Goal: Task Accomplishment & Management: Manage account settings

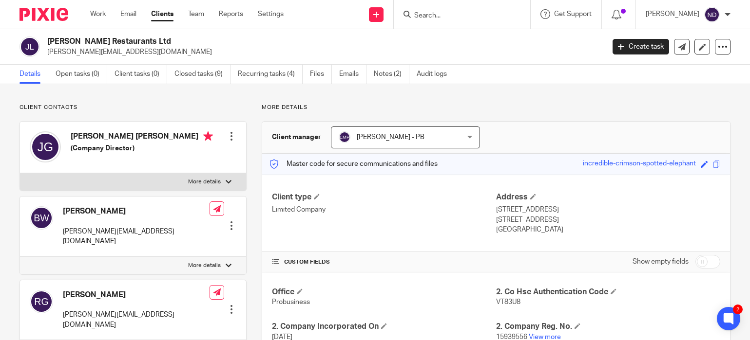
scroll to position [61, 0]
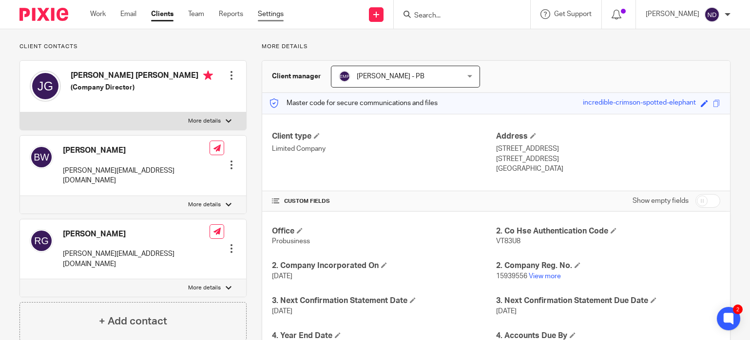
click at [270, 17] on link "Settings" at bounding box center [271, 14] width 26 height 10
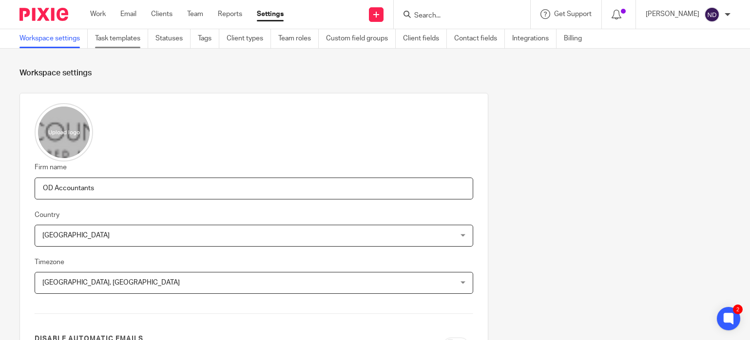
click at [106, 38] on link "Task templates" at bounding box center [121, 38] width 53 height 19
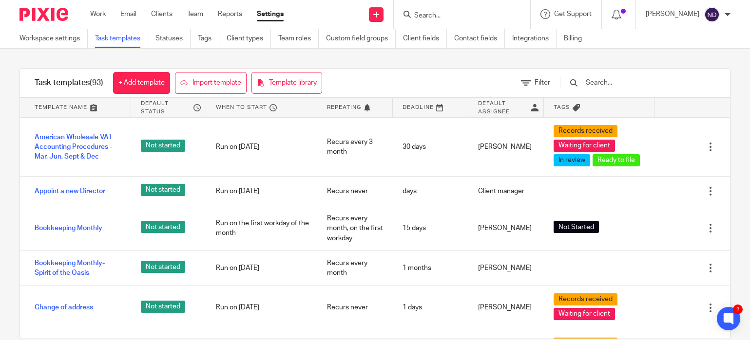
click at [634, 81] on input "text" at bounding box center [640, 82] width 113 height 11
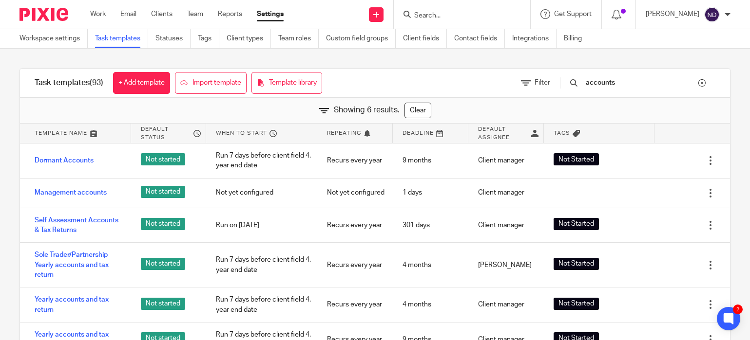
type input "accounts"
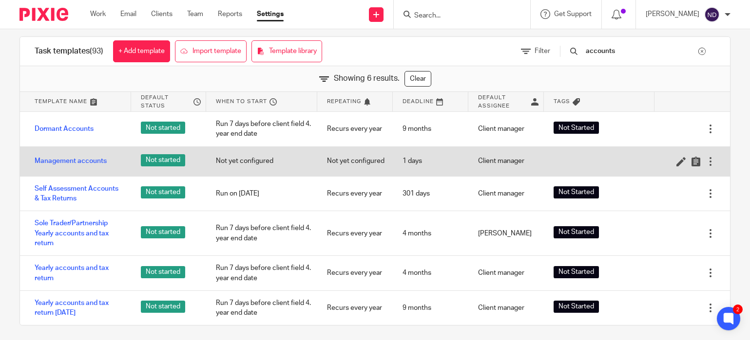
scroll to position [37, 0]
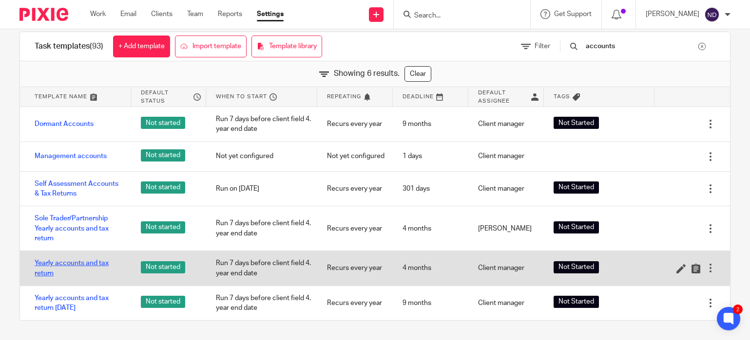
click at [49, 262] on link "Yearly accounts and tax return" at bounding box center [78, 269] width 87 height 20
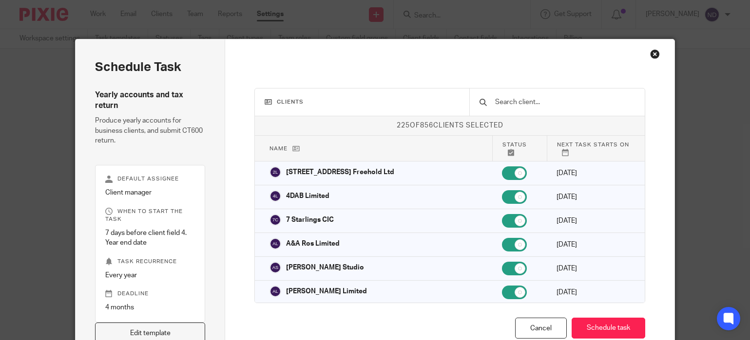
scroll to position [63, 0]
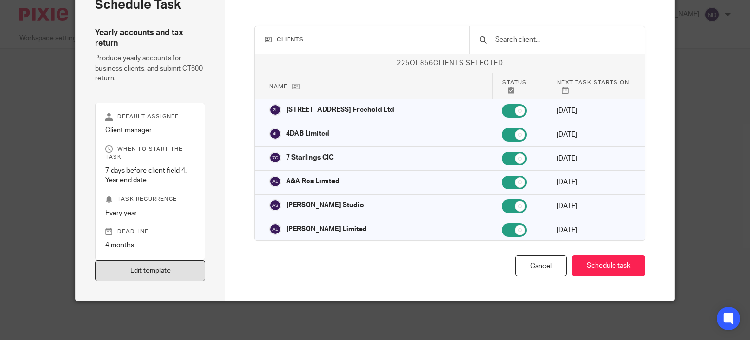
click at [140, 271] on link "Edit template" at bounding box center [150, 271] width 110 height 21
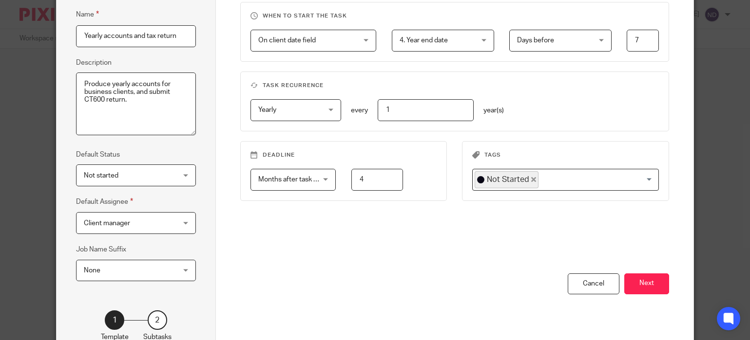
scroll to position [157, 0]
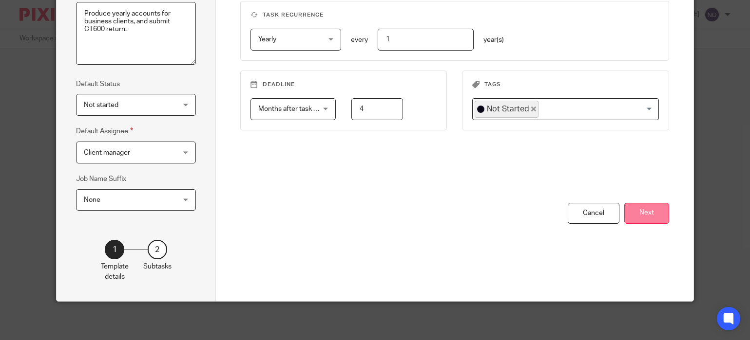
click at [648, 212] on button "Next" at bounding box center [646, 213] width 45 height 21
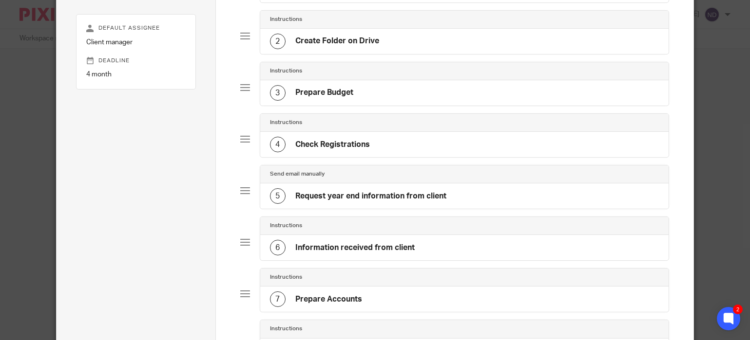
scroll to position [146, 0]
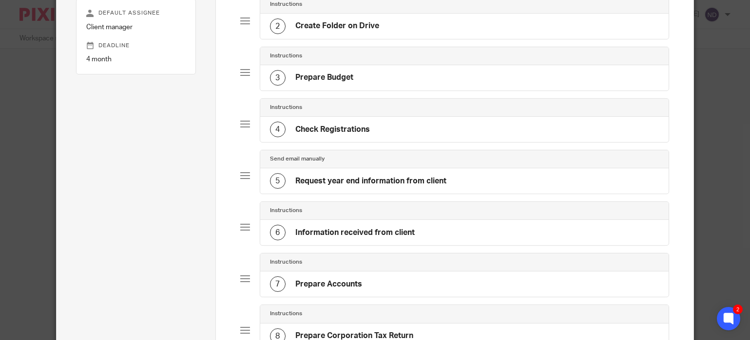
click at [353, 180] on h4 "Request year end information from client" at bounding box center [370, 181] width 151 height 10
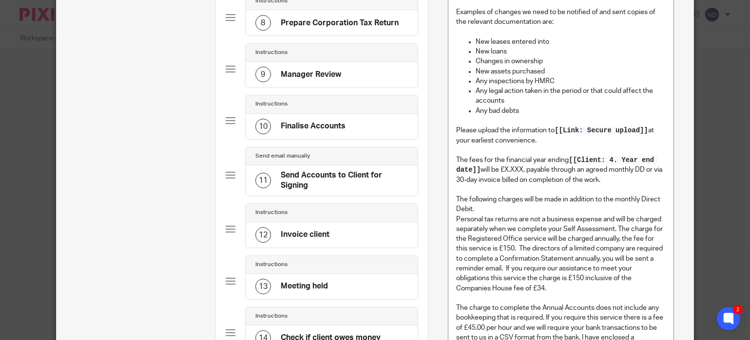
scroll to position [462, 0]
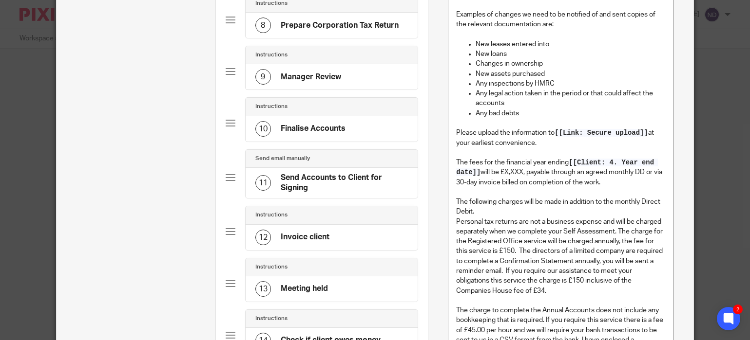
click at [306, 135] on div "10 Finalise Accounts" at bounding box center [300, 129] width 90 height 16
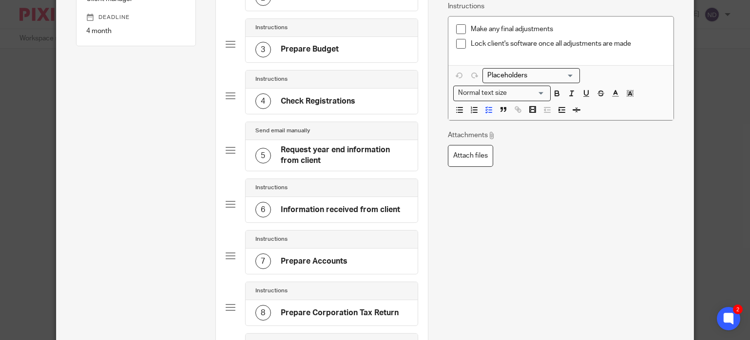
scroll to position [176, 0]
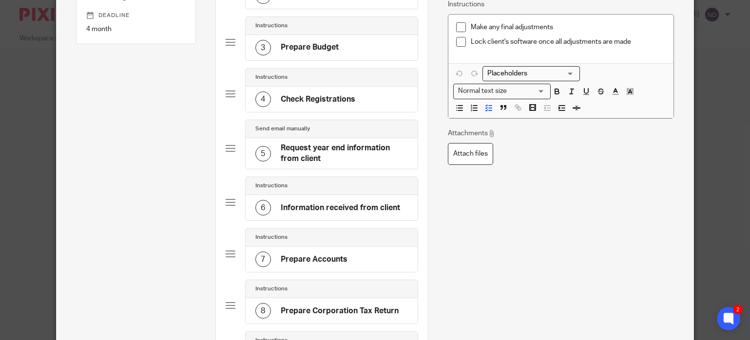
click at [324, 209] on h4 "Information received from client" at bounding box center [340, 208] width 119 height 10
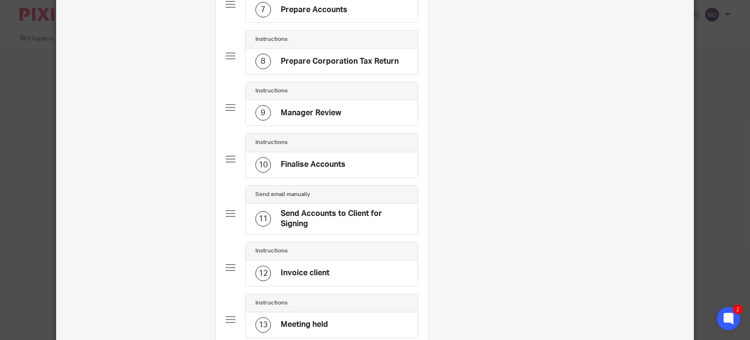
scroll to position [427, 0]
click at [320, 217] on h4 "Send Accounts to Client for Signing" at bounding box center [344, 218] width 127 height 21
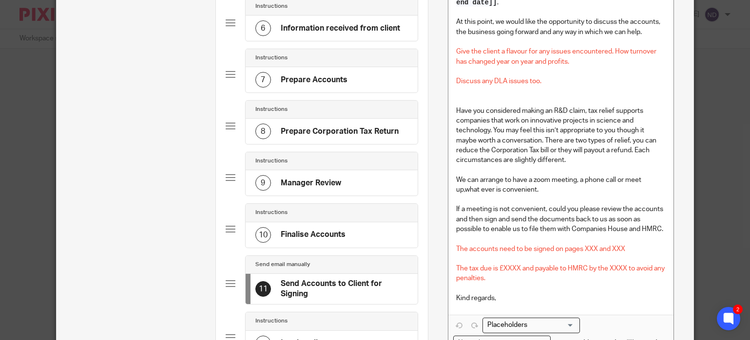
scroll to position [353, 0]
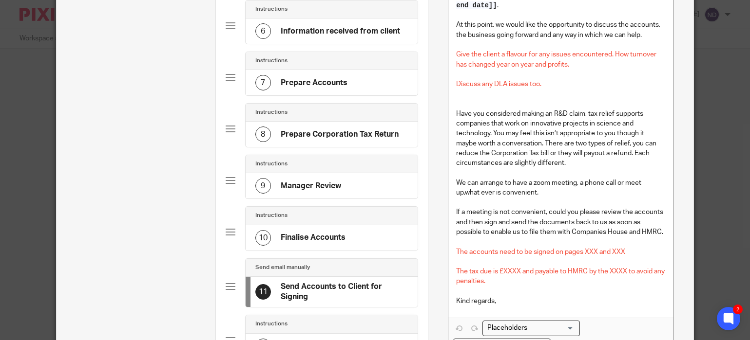
drag, startPoint x: 457, startPoint y: 114, endPoint x: 450, endPoint y: 132, distance: 18.5
click at [457, 115] on p "Have you considered making an R&D claim, tax relief supports companies that wor…" at bounding box center [560, 138] width 209 height 59
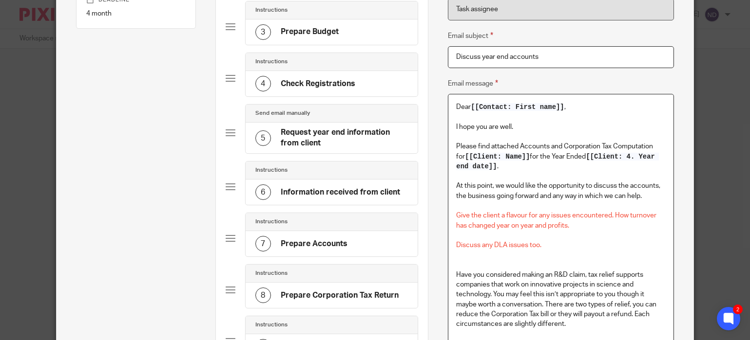
scroll to position [189, 0]
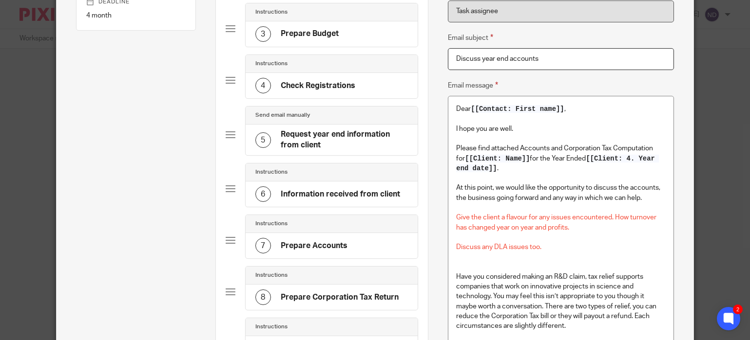
click at [300, 137] on h4 "Request year end information from client" at bounding box center [344, 140] width 127 height 21
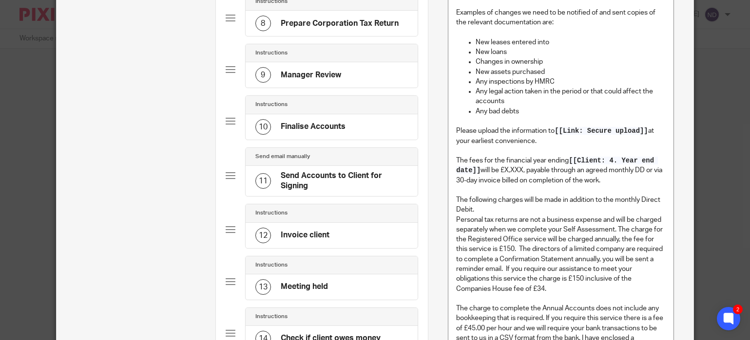
scroll to position [468, 0]
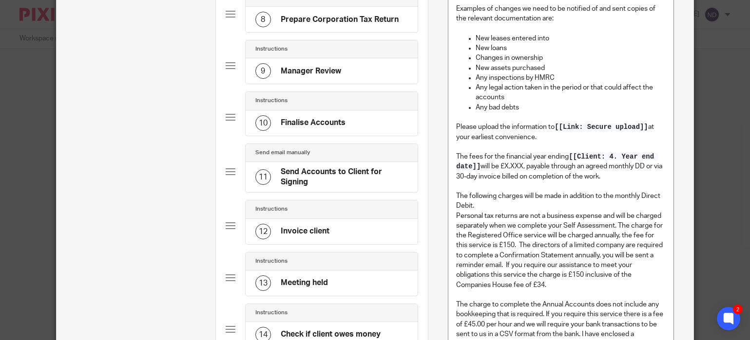
click at [486, 210] on p "The following charges will be made in addition to the monthly Direct Debit." at bounding box center [560, 201] width 209 height 20
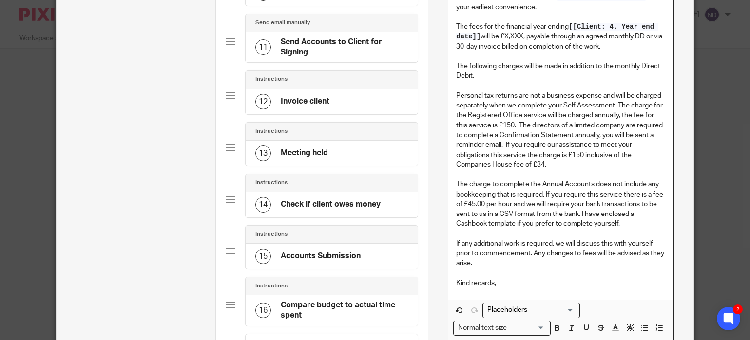
scroll to position [611, 0]
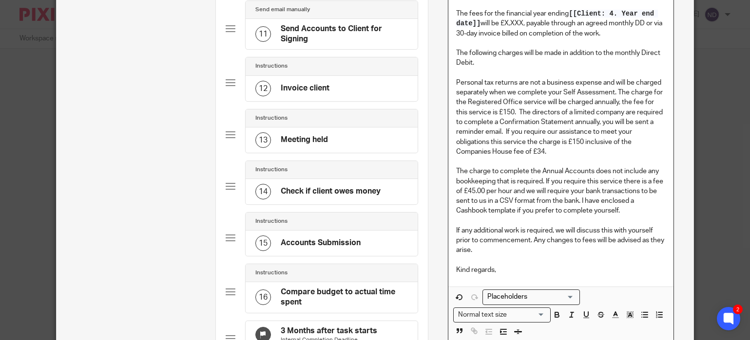
click at [502, 254] on p "If any additional work is required, we will discuss this with yourself prior to…" at bounding box center [560, 241] width 209 height 30
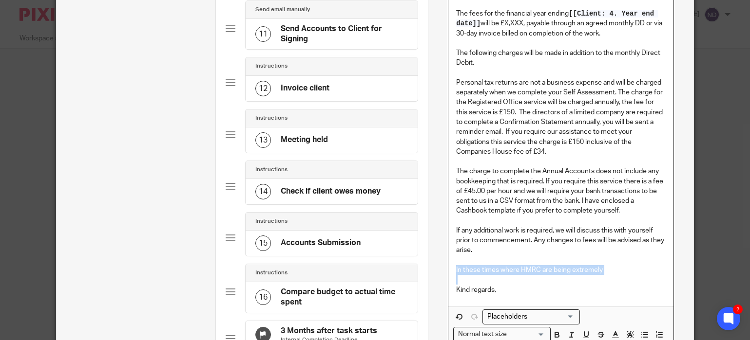
drag, startPoint x: 459, startPoint y: 274, endPoint x: 617, endPoint y: 278, distance: 157.8
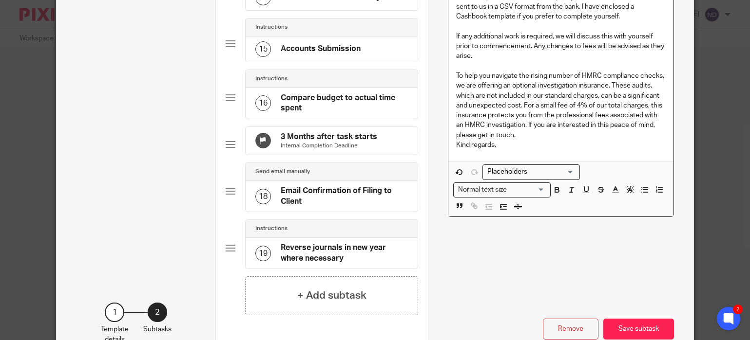
scroll to position [861, 0]
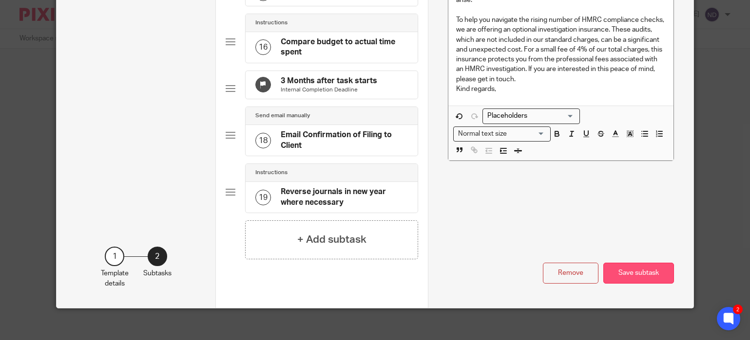
click at [632, 279] on button "Save subtask" at bounding box center [638, 273] width 71 height 21
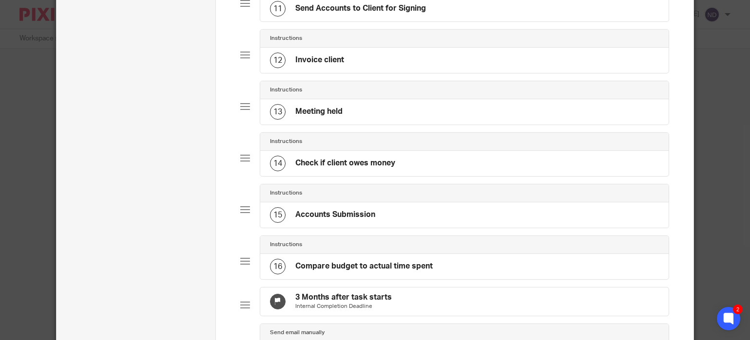
scroll to position [625, 0]
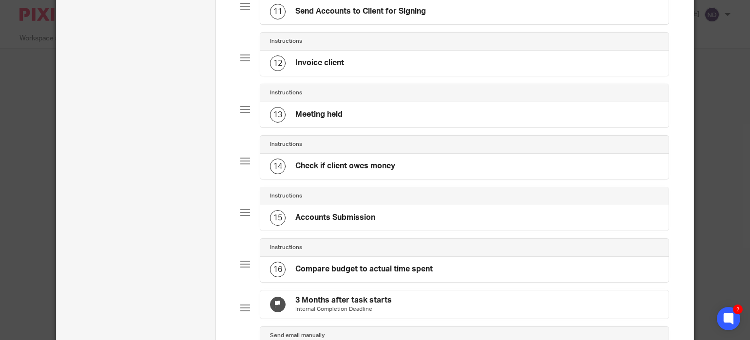
click at [311, 63] on h4 "Invoice client" at bounding box center [319, 63] width 49 height 10
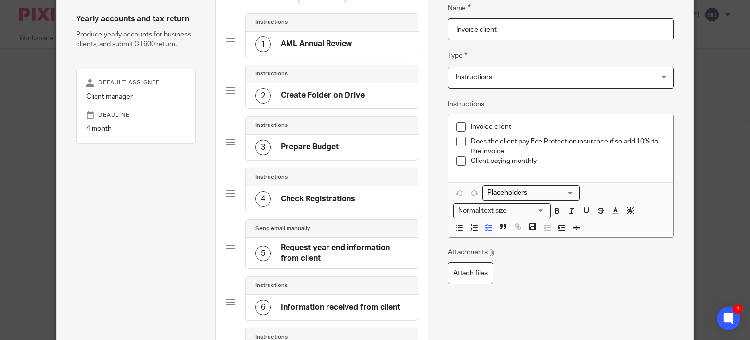
scroll to position [74, 0]
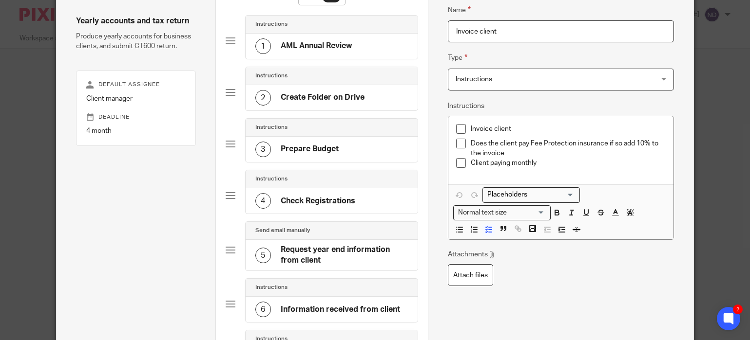
click at [651, 144] on p "Does the client pay Fee Protection insurance if so add 10% to the invoice" at bounding box center [568, 149] width 194 height 20
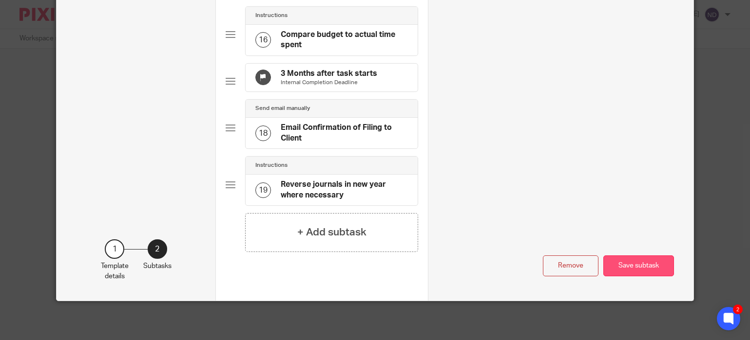
click at [629, 265] on button "Save subtask" at bounding box center [638, 266] width 71 height 21
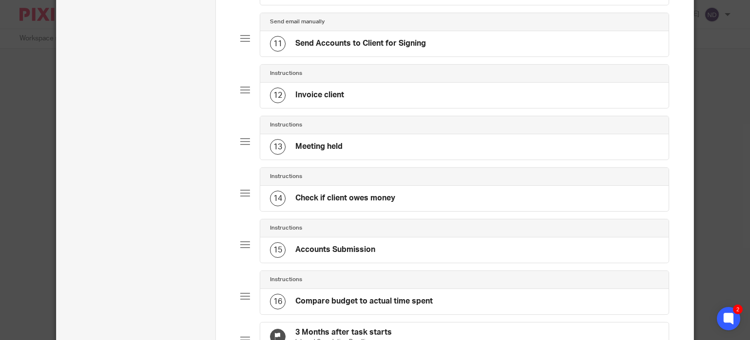
scroll to position [870, 0]
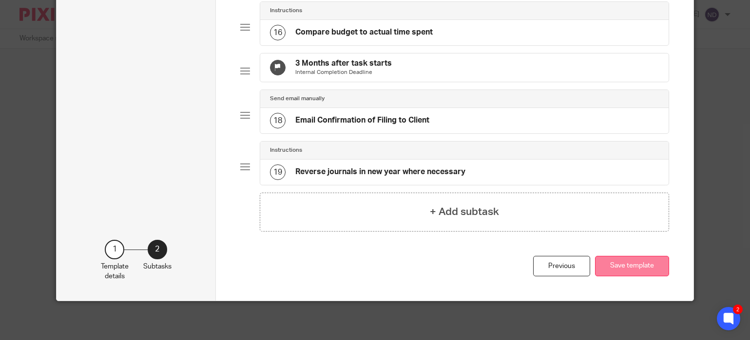
click at [620, 263] on button "Save template" at bounding box center [632, 266] width 74 height 21
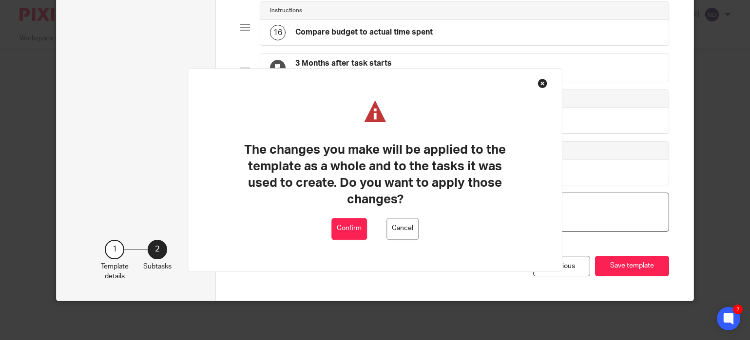
click at [353, 227] on button "Confirm" at bounding box center [349, 229] width 36 height 22
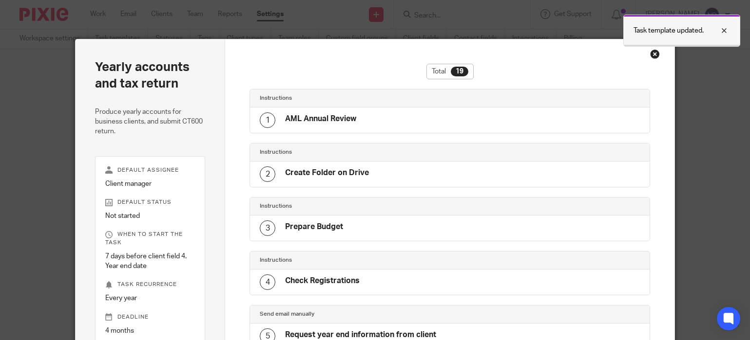
click at [725, 27] on div at bounding box center [716, 31] width 26 height 12
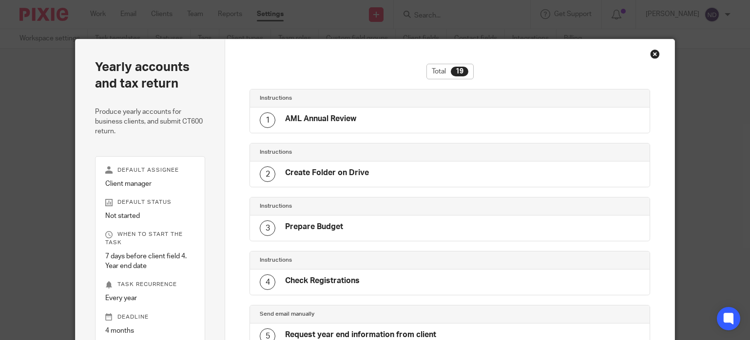
click at [652, 54] on div "Close this dialog window" at bounding box center [655, 54] width 10 height 10
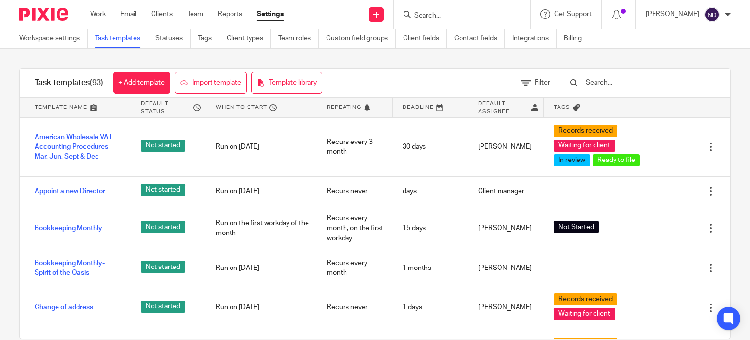
click at [630, 82] on input "text" at bounding box center [640, 82] width 113 height 11
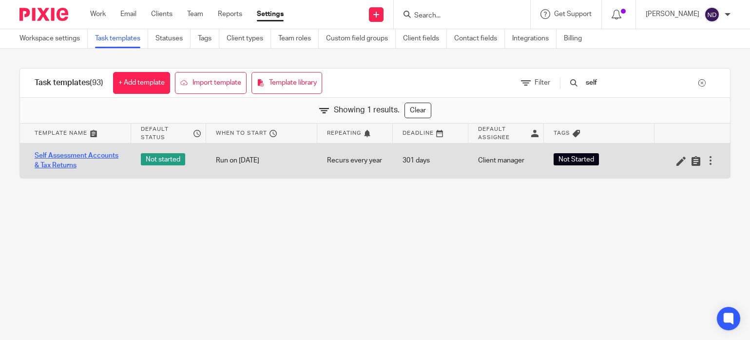
type input "self"
click at [71, 156] on link "Self Assessment Accounts & Tax Returns" at bounding box center [78, 161] width 87 height 20
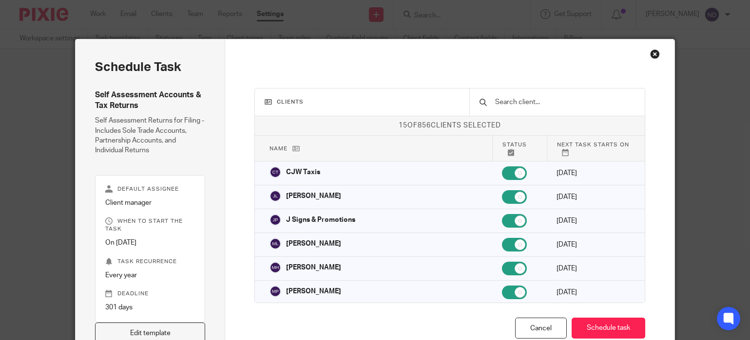
scroll to position [63, 0]
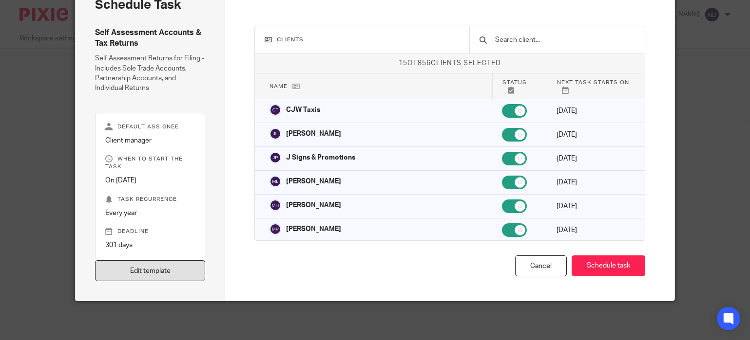
click at [138, 275] on link "Edit template" at bounding box center [150, 271] width 110 height 21
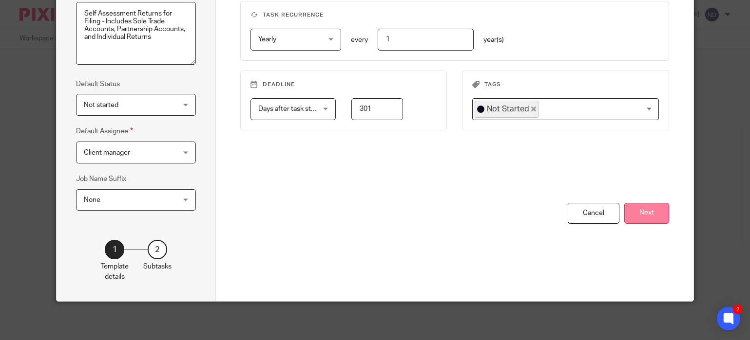
click at [647, 215] on button "Next" at bounding box center [646, 213] width 45 height 21
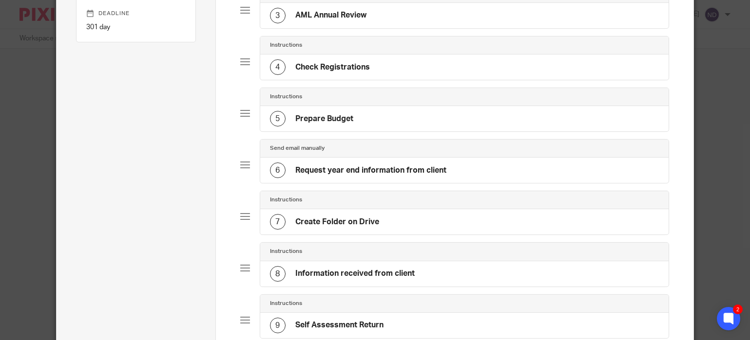
scroll to position [218, 0]
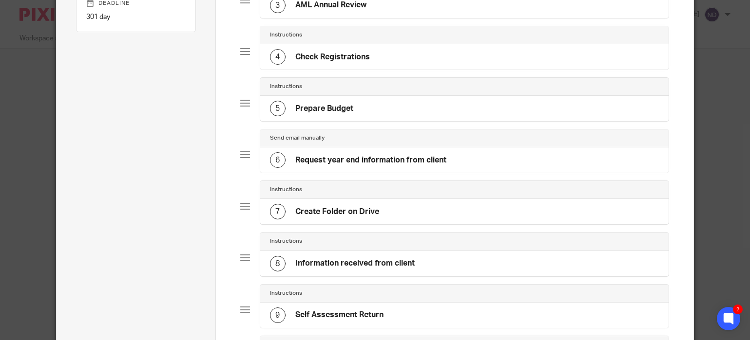
click at [378, 161] on h4 "Request year end information from client" at bounding box center [370, 160] width 151 height 10
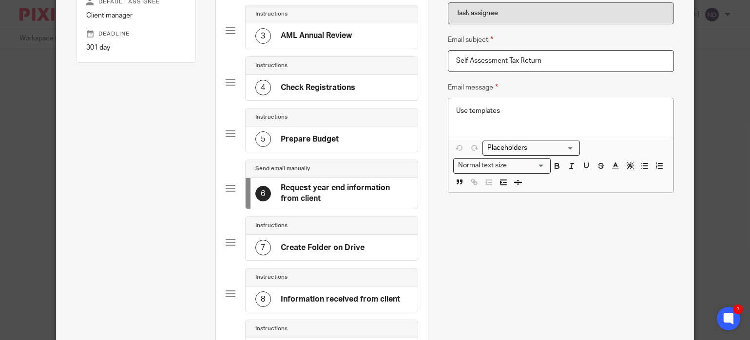
scroll to position [0, 0]
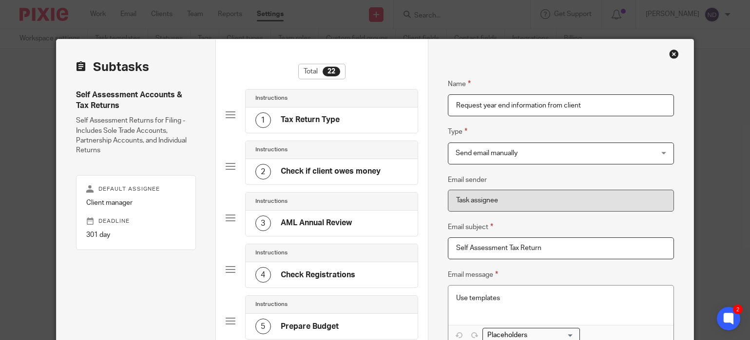
click at [673, 54] on div "Close this dialog window" at bounding box center [674, 54] width 10 height 10
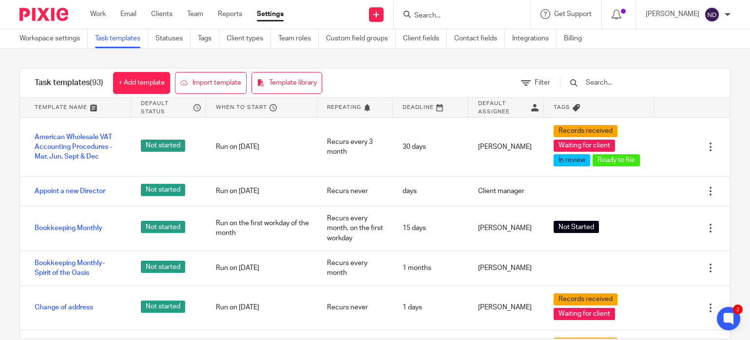
click at [432, 17] on input "Search" at bounding box center [457, 16] width 88 height 9
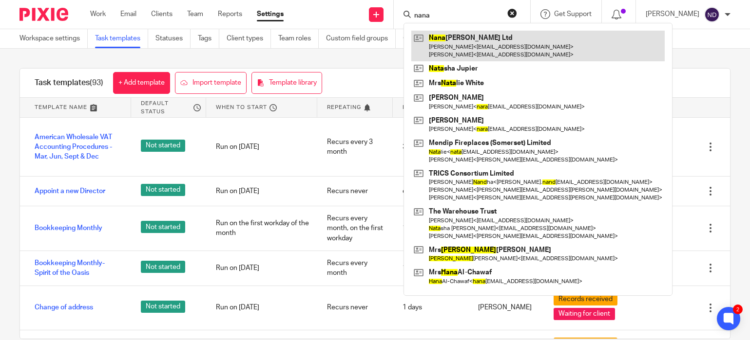
type input "nana"
click at [461, 46] on link at bounding box center [537, 46] width 253 height 30
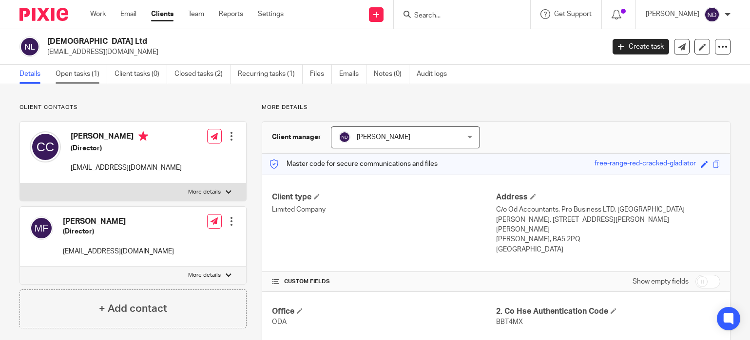
click at [81, 74] on link "Open tasks (1)" at bounding box center [82, 74] width 52 height 19
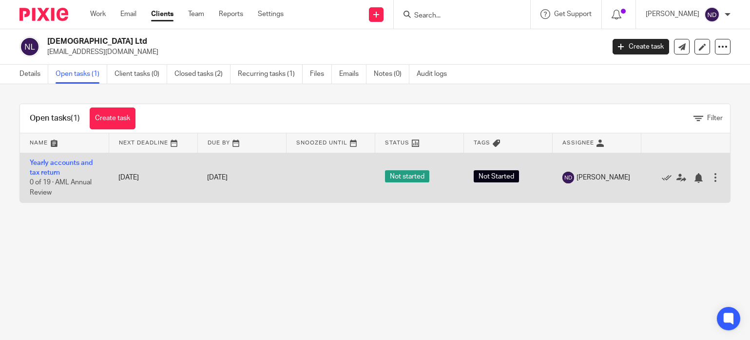
click at [713, 179] on div at bounding box center [715, 178] width 10 height 10
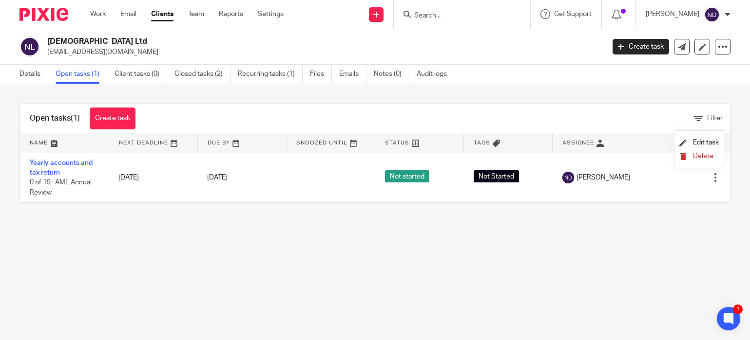
click at [695, 159] on span "Delete" at bounding box center [703, 156] width 20 height 7
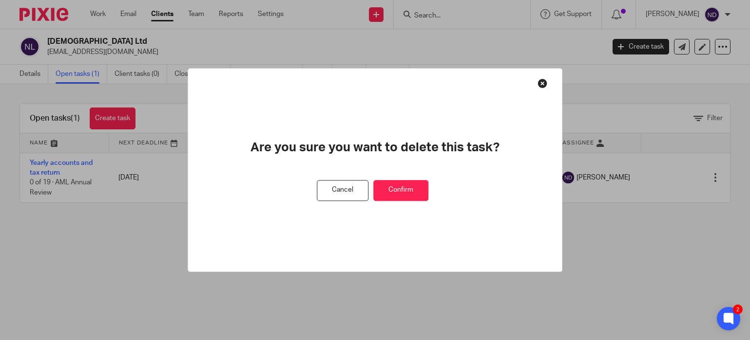
click at [406, 196] on button "Confirm" at bounding box center [400, 190] width 55 height 21
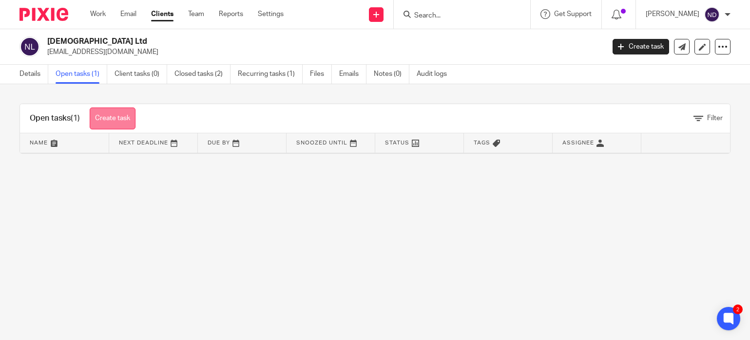
click at [110, 117] on link "Create task" at bounding box center [113, 119] width 46 height 22
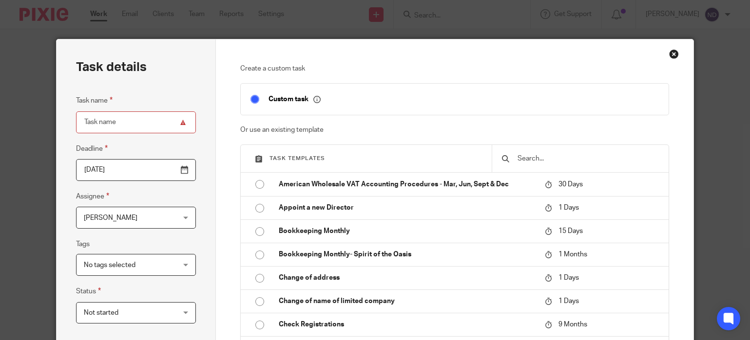
click at [673, 56] on div "Close this dialog window" at bounding box center [674, 54] width 10 height 10
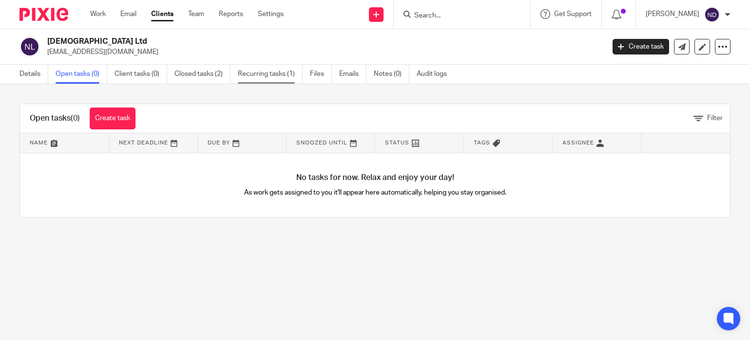
click at [262, 74] on link "Recurring tasks (1)" at bounding box center [270, 74] width 65 height 19
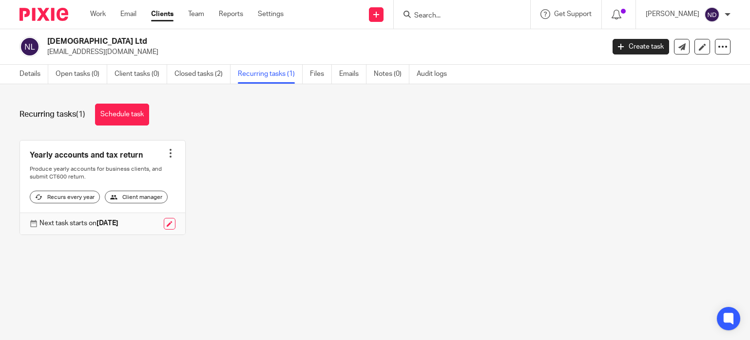
click at [170, 155] on div at bounding box center [171, 154] width 10 height 10
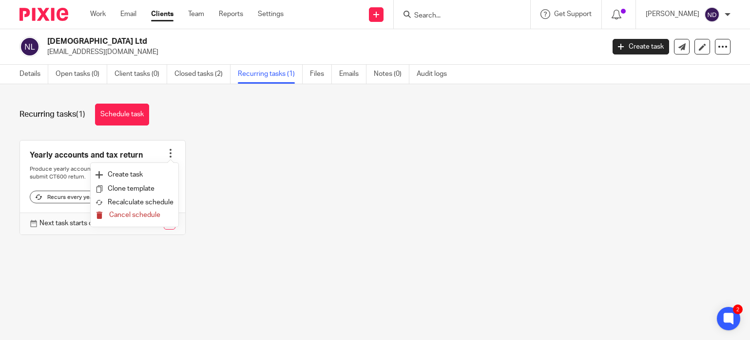
click at [131, 215] on span "Cancel schedule" at bounding box center [134, 215] width 51 height 7
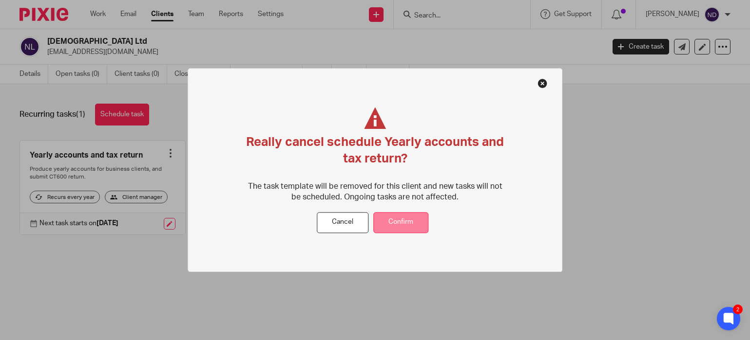
click at [398, 226] on button "Confirm" at bounding box center [400, 222] width 55 height 21
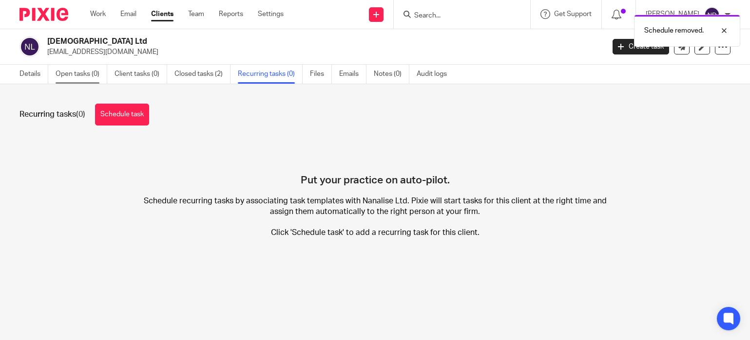
click at [66, 73] on link "Open tasks (0)" at bounding box center [82, 74] width 52 height 19
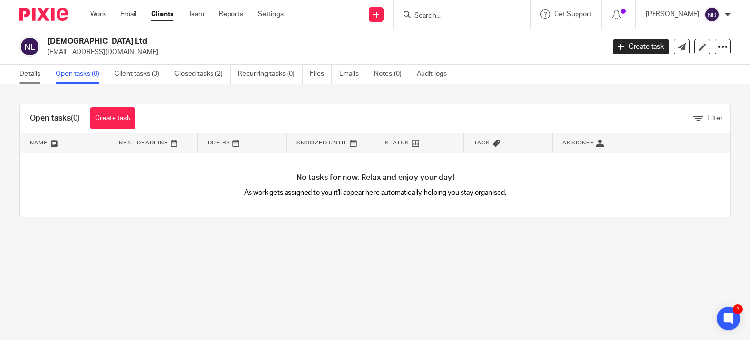
click at [26, 74] on link "Details" at bounding box center [33, 74] width 29 height 19
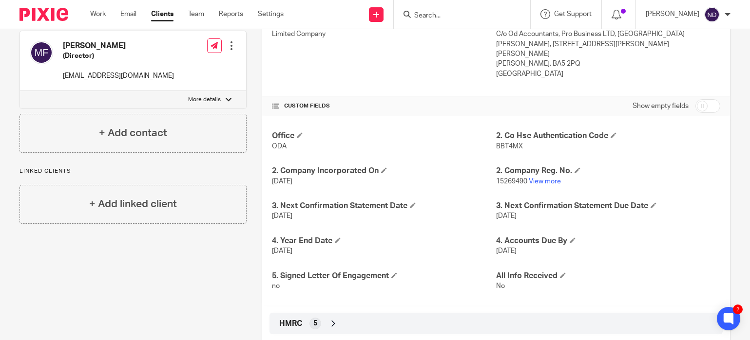
scroll to position [216, 0]
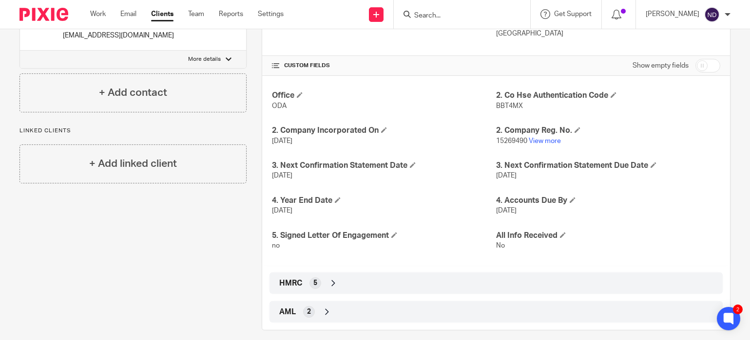
click at [333, 279] on icon at bounding box center [333, 284] width 10 height 10
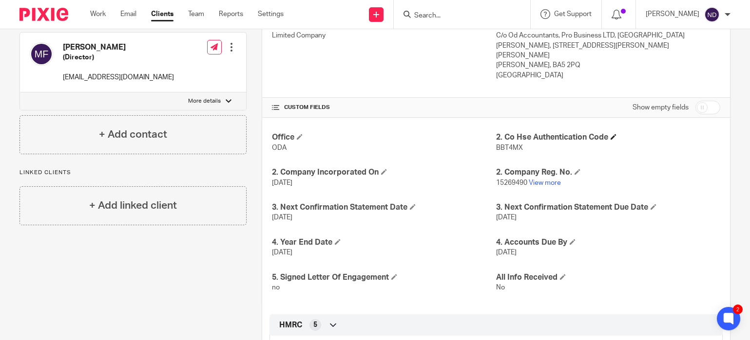
scroll to position [175, 0]
drag, startPoint x: 506, startPoint y: 127, endPoint x: 527, endPoint y: 138, distance: 24.2
click at [527, 138] on div "Office ODA 2. Co Hse Authentication Code BBT4MX 2. Company Incorporated On 8 No…" at bounding box center [496, 211] width 468 height 189
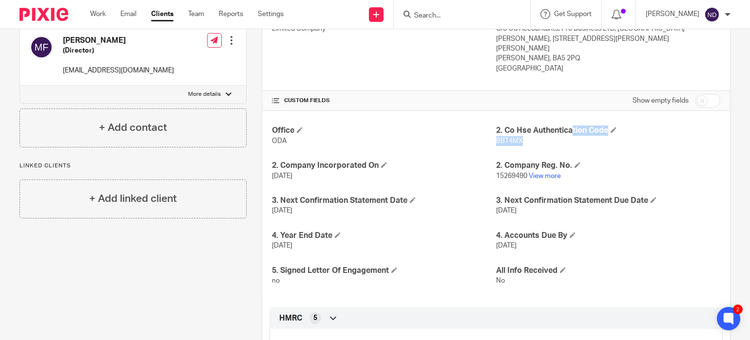
copy div "Co Hse Authentication Code BBT4MX"
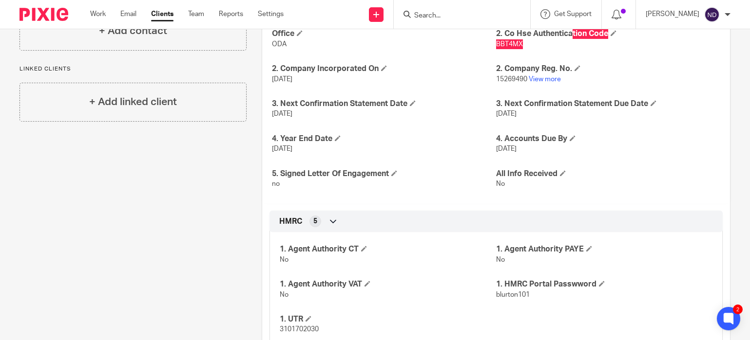
scroll to position [331, 0]
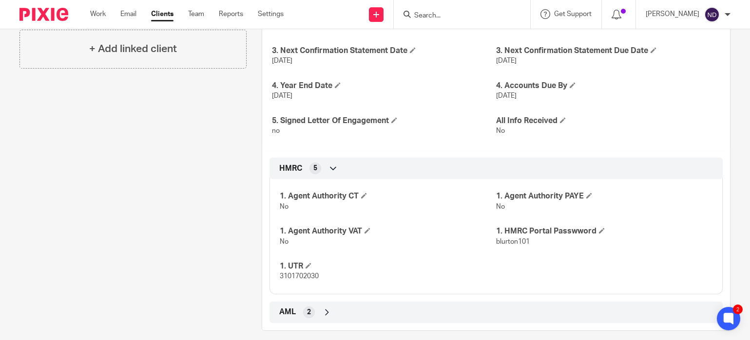
drag, startPoint x: 288, startPoint y: 255, endPoint x: 332, endPoint y: 268, distance: 45.9
click at [332, 268] on div "1. UTR 3101702030" at bounding box center [388, 272] width 216 height 20
copy div "UTR 3101702030"
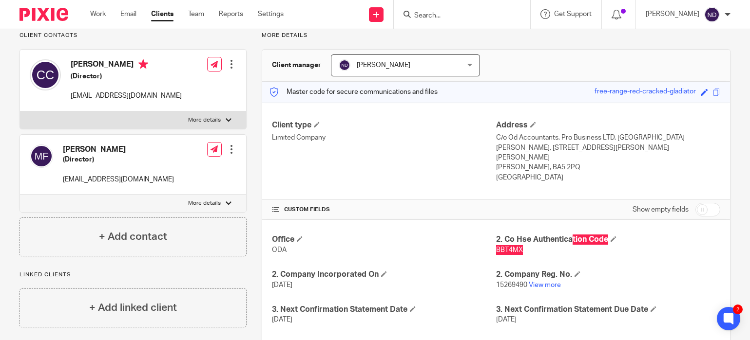
scroll to position [0, 0]
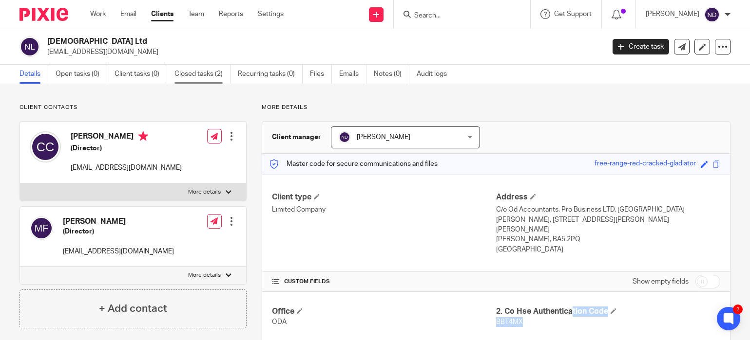
click at [191, 73] on link "Closed tasks (2)" at bounding box center [202, 74] width 56 height 19
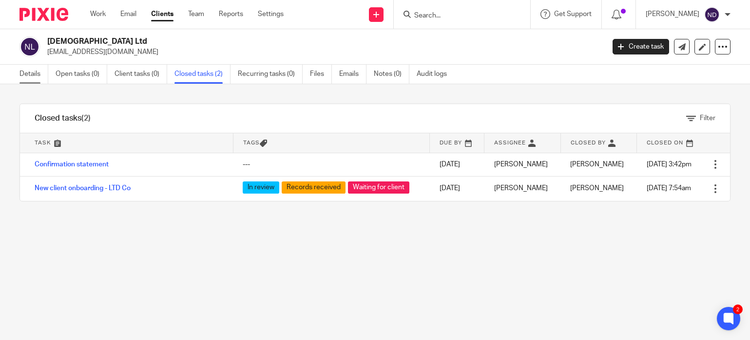
click at [27, 74] on link "Details" at bounding box center [33, 74] width 29 height 19
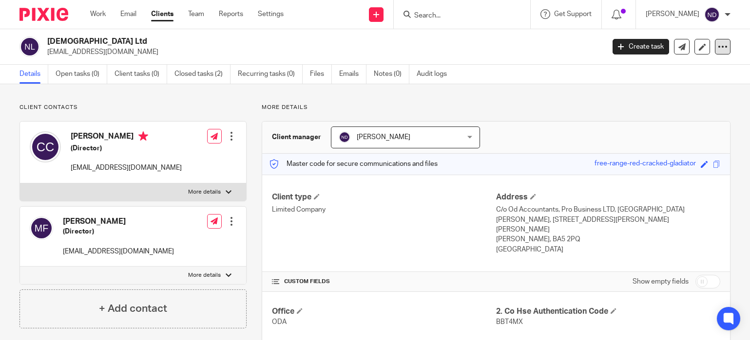
click at [717, 47] on icon at bounding box center [722, 47] width 10 height 10
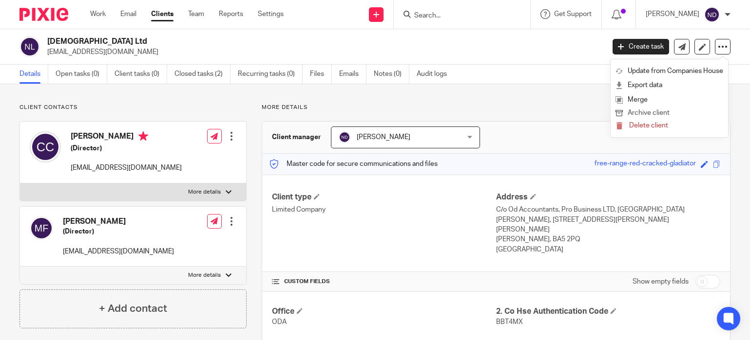
click at [640, 113] on button "Archive client" at bounding box center [669, 113] width 108 height 13
